Goal: Check status: Check status

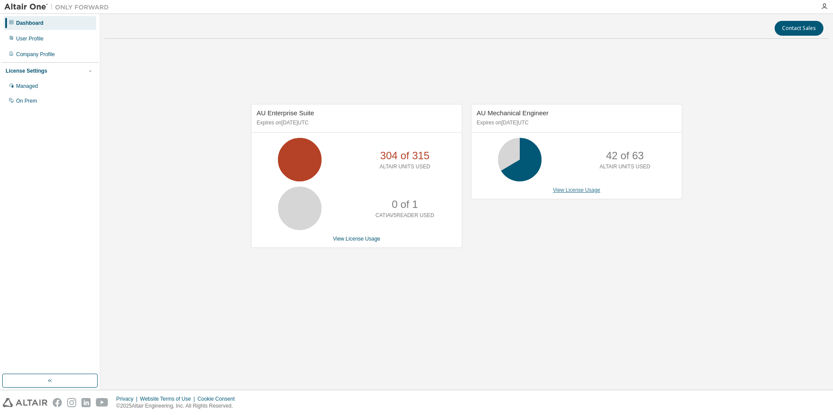
click at [596, 189] on link "View License Usage" at bounding box center [576, 190] width 47 height 6
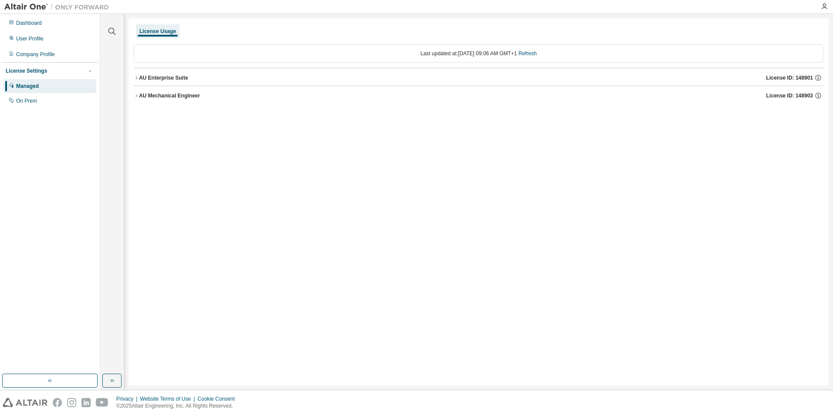
click at [157, 99] on div "AU Mechanical Engineer License ID: 148903" at bounding box center [481, 96] width 684 height 8
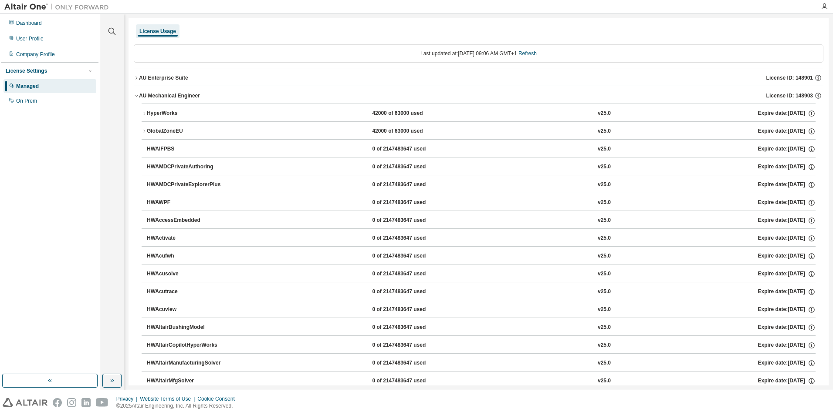
click at [170, 112] on div "HyperWorks" at bounding box center [186, 114] width 78 height 8
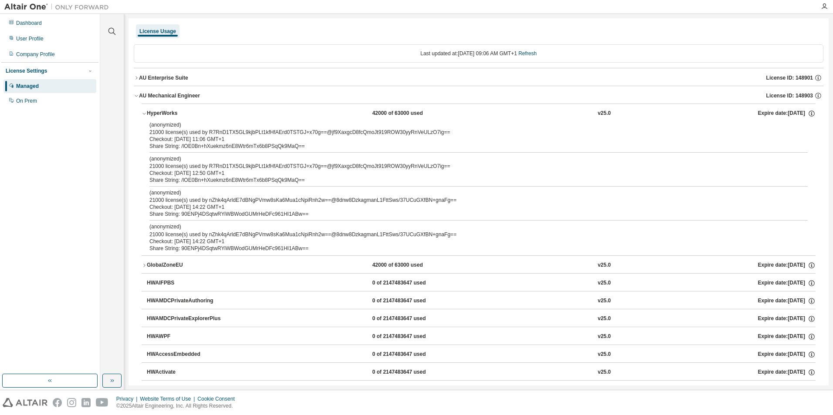
click at [176, 112] on div "HyperWorks" at bounding box center [186, 114] width 78 height 8
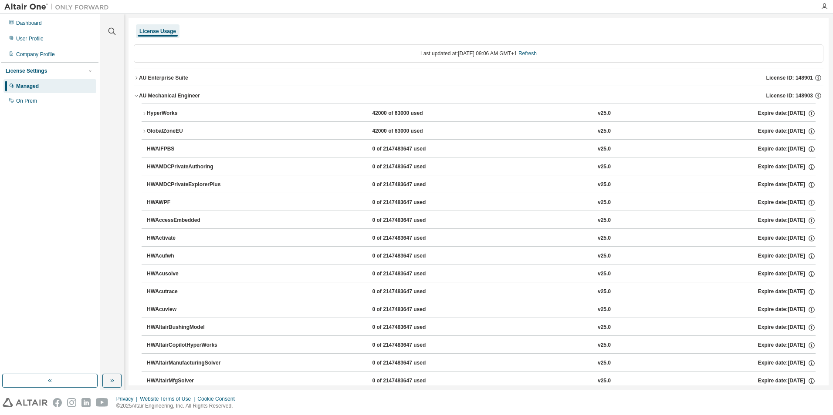
click at [181, 96] on div "AU Mechanical Engineer" at bounding box center [169, 95] width 61 height 7
